Goal: Task Accomplishment & Management: Manage account settings

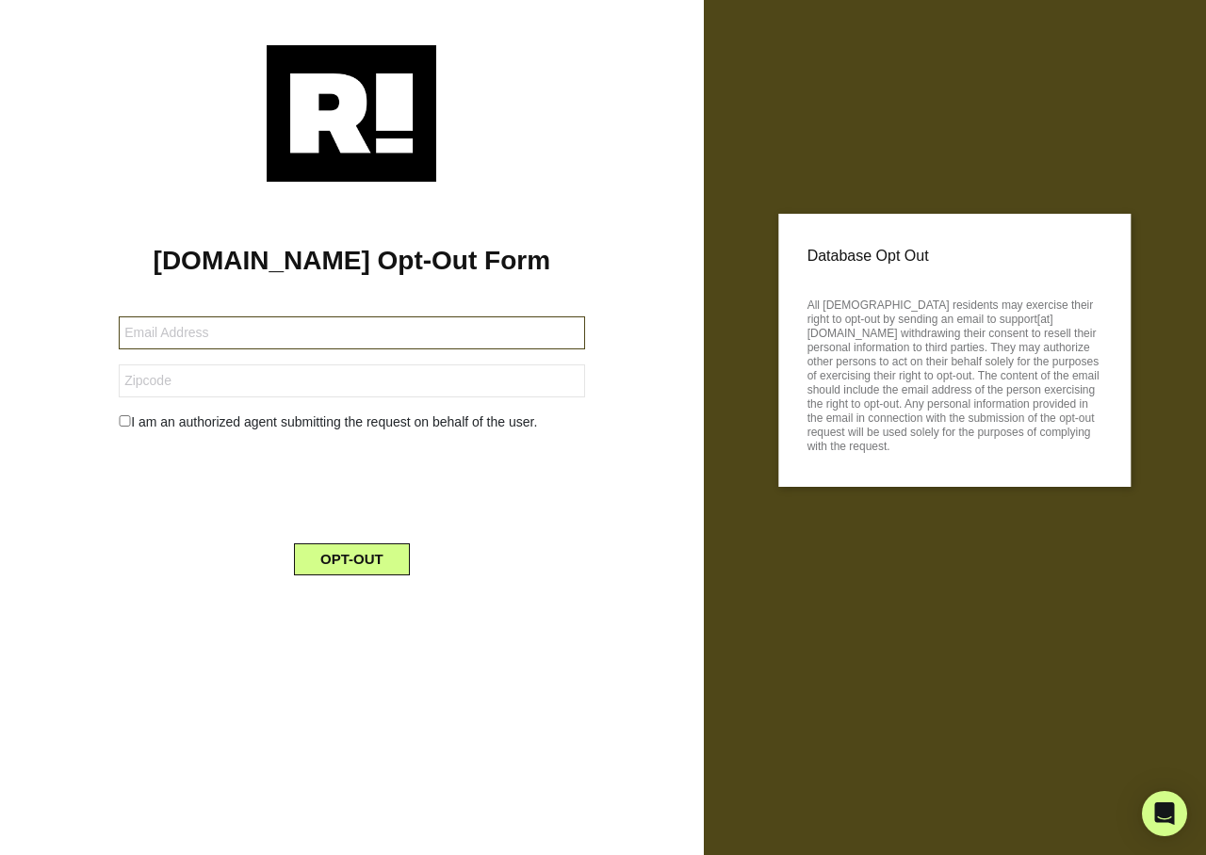
type input "niblettcora3@gmail.com"
type input "33860"
type input "[EMAIL_ADDRESS][DOMAIN_NAME]"
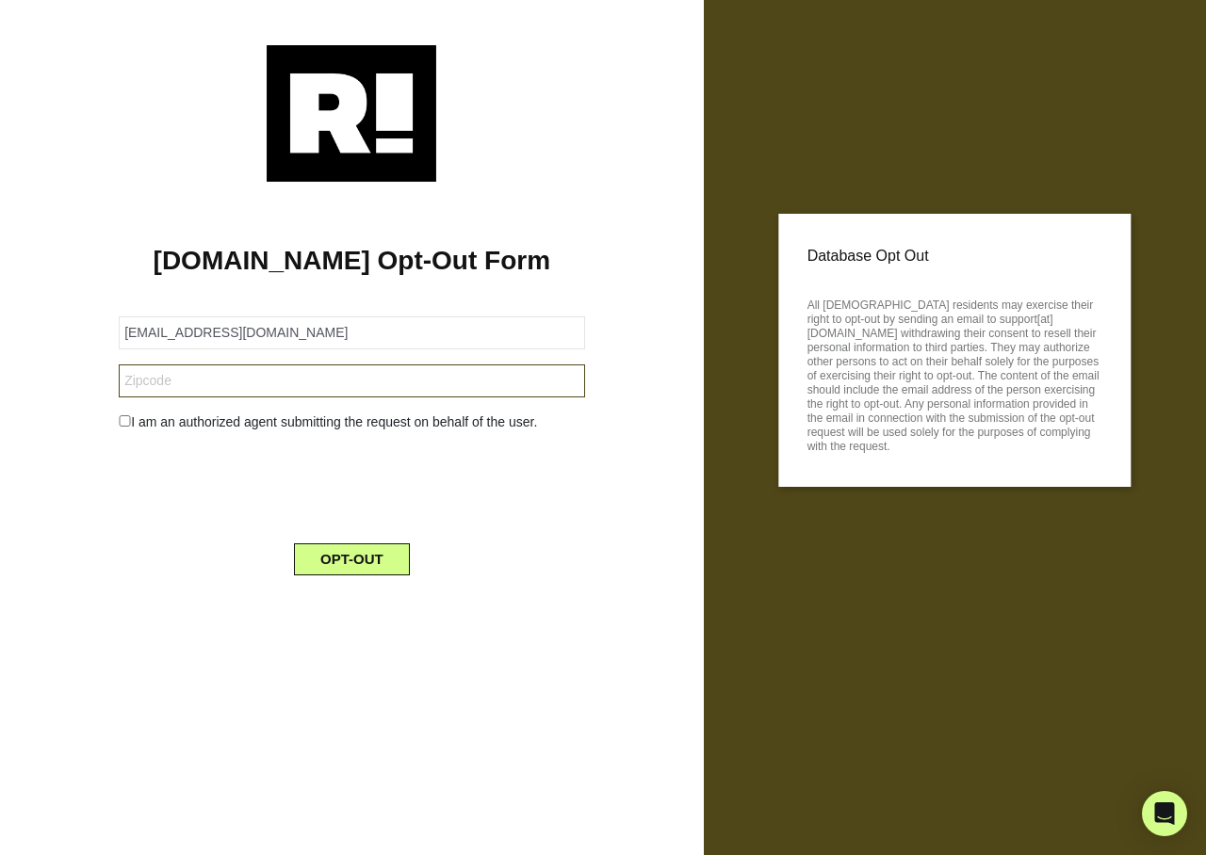
type input "92503"
